Goal: Task Accomplishment & Management: Manage account settings

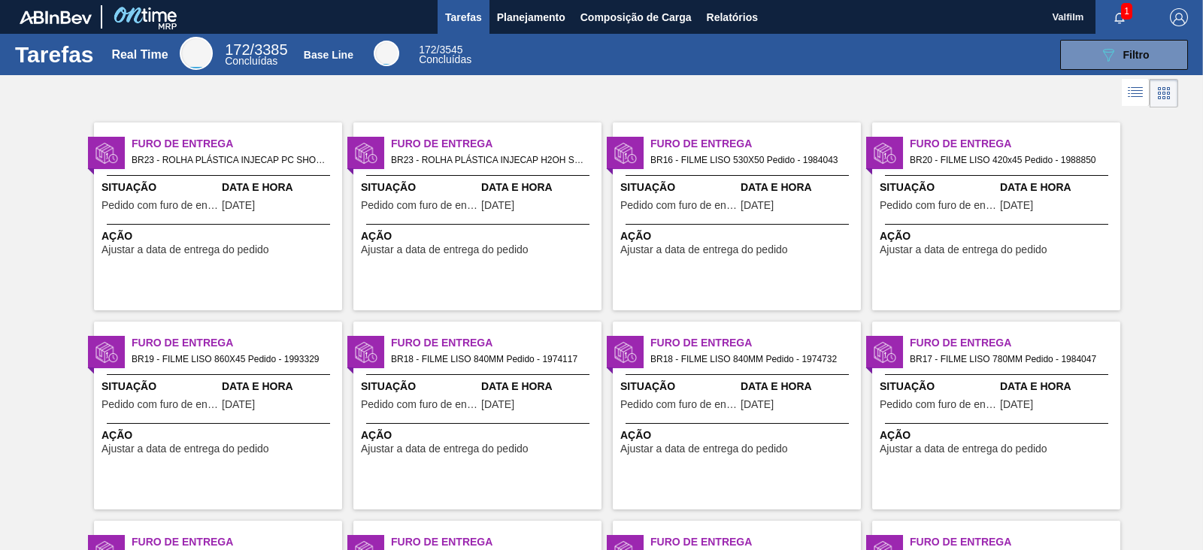
click at [1187, 16] on span "button" at bounding box center [1179, 17] width 36 height 18
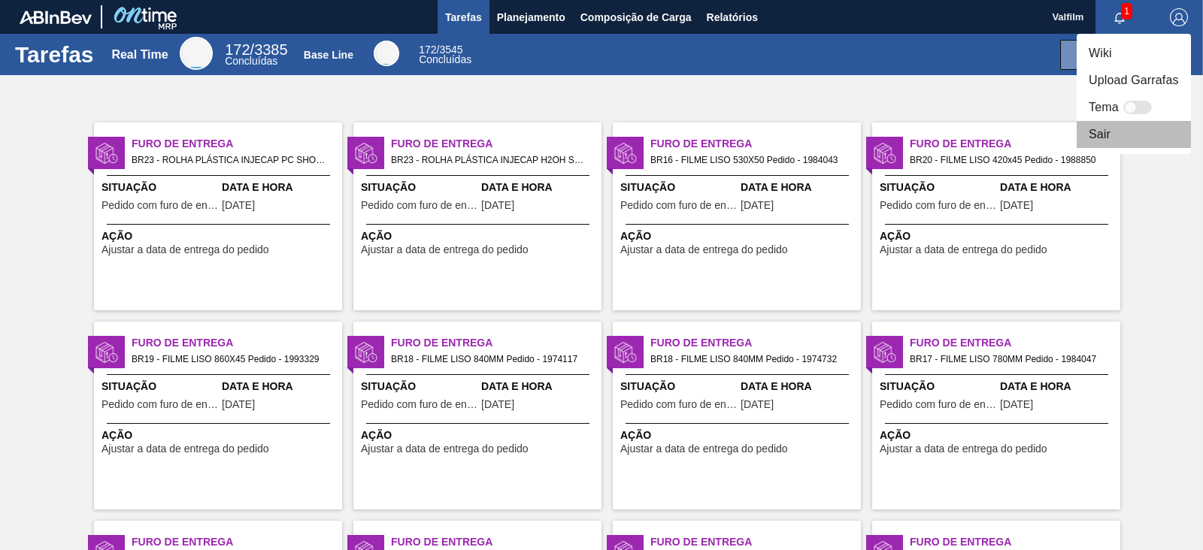
click at [1098, 136] on li "Sair" at bounding box center [1133, 134] width 114 height 27
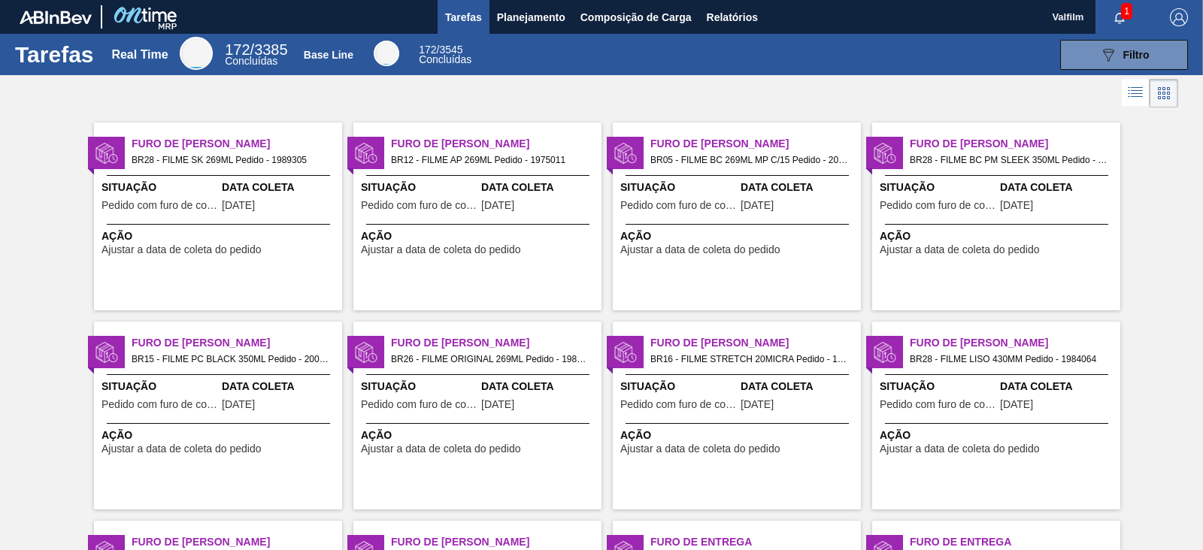
click at [1180, 13] on img "button" at bounding box center [1179, 17] width 18 height 18
